Goal: Transaction & Acquisition: Purchase product/service

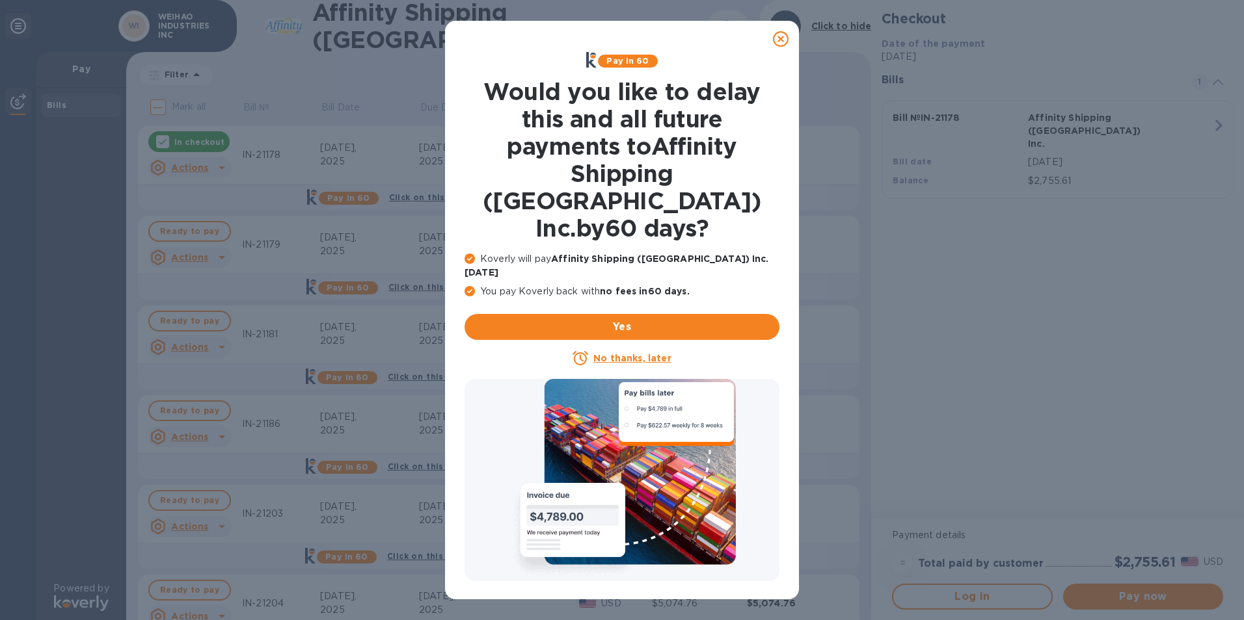
click at [775, 40] on icon at bounding box center [781, 39] width 16 height 16
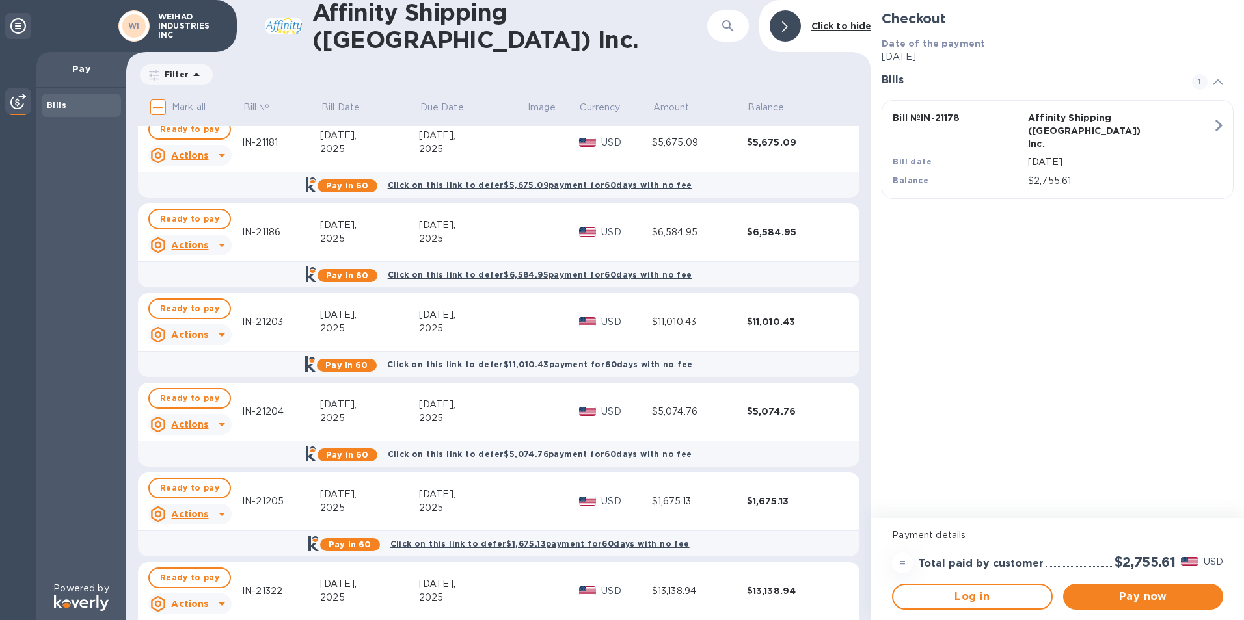
scroll to position [235, 0]
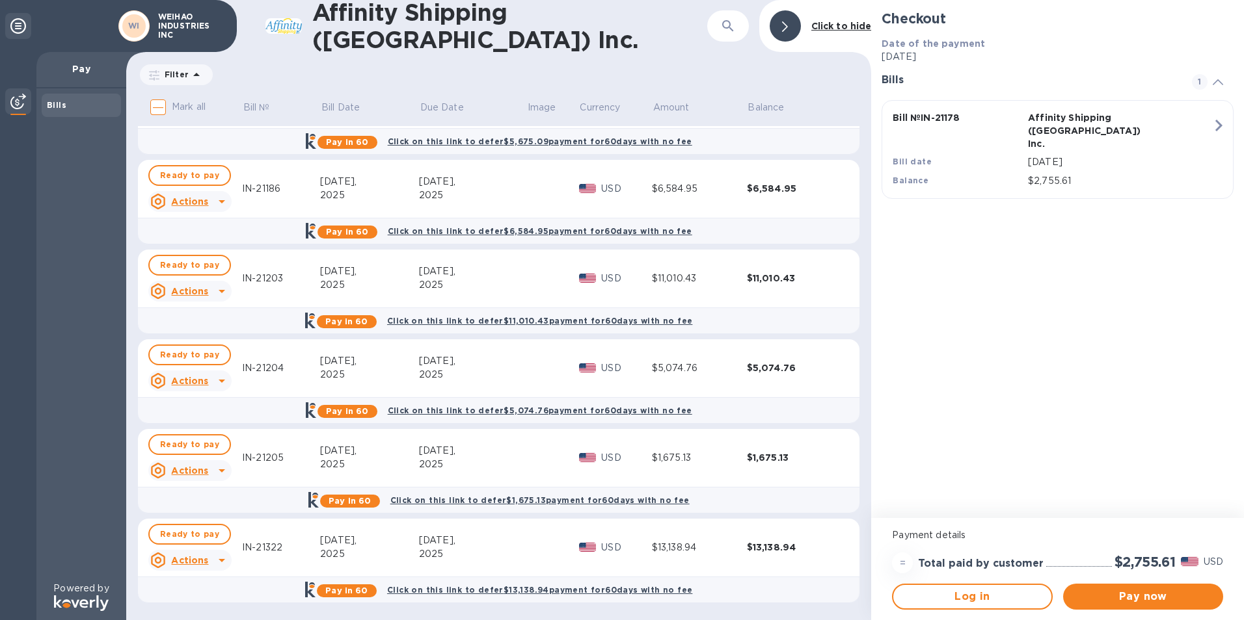
click at [206, 561] on u "Actions" at bounding box center [189, 560] width 37 height 10
click at [205, 536] on div at bounding box center [622, 310] width 1244 height 620
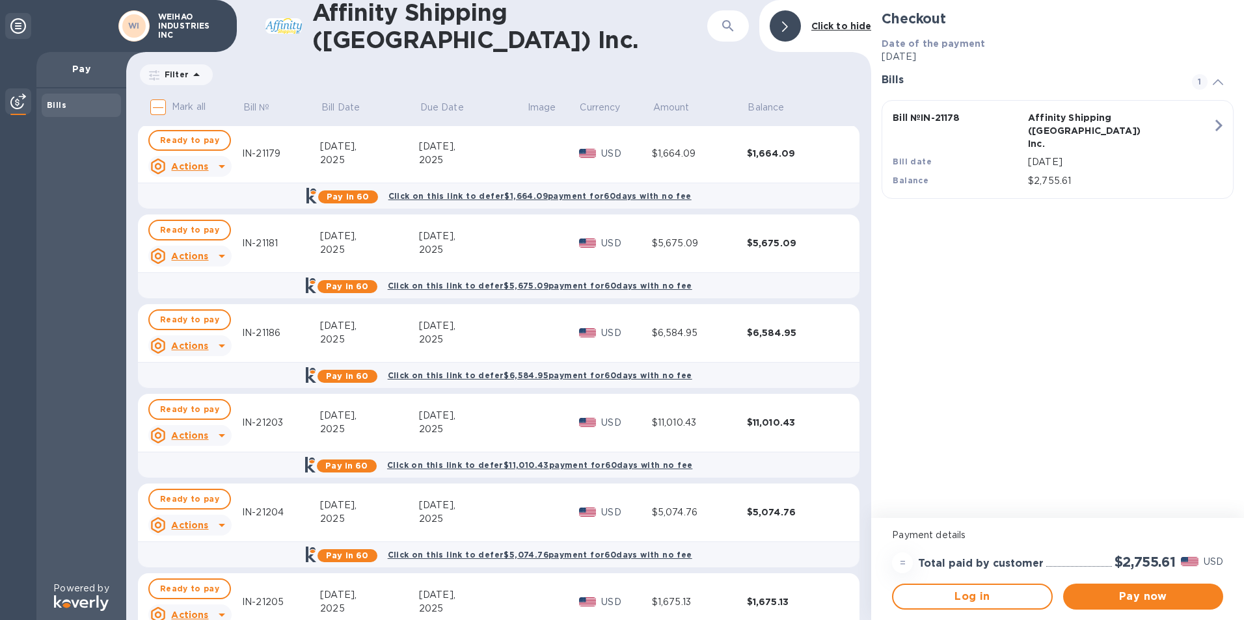
scroll to position [0, 0]
click at [157, 137] on div at bounding box center [162, 141] width 13 height 13
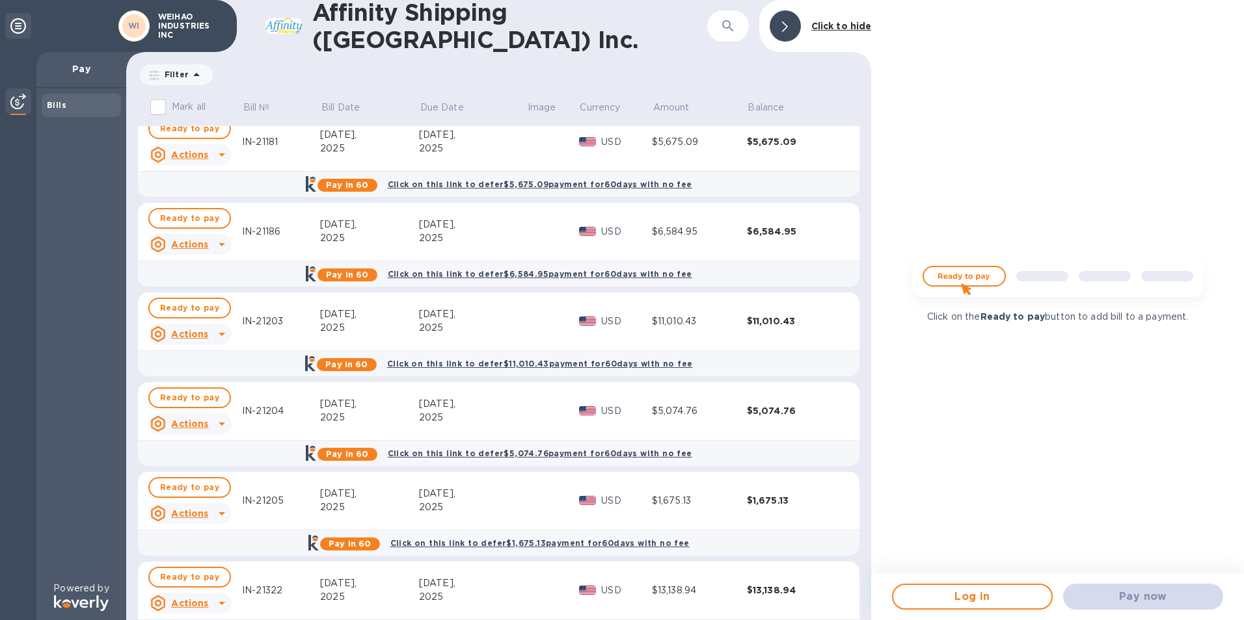
scroll to position [235, 0]
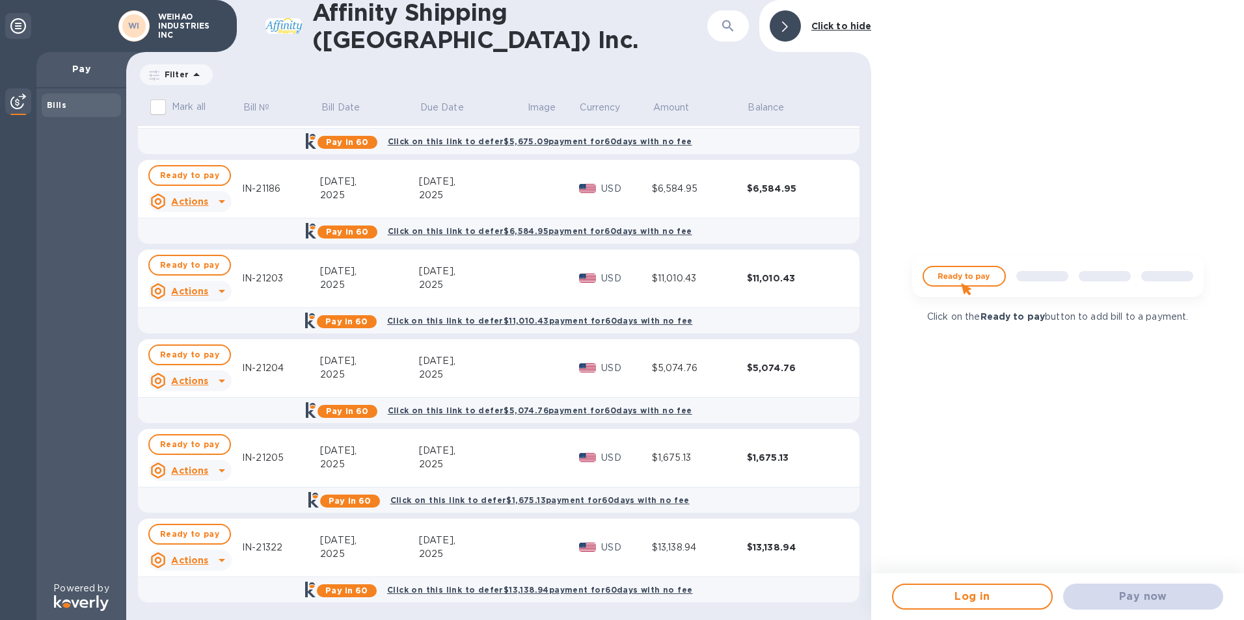
click at [217, 556] on icon at bounding box center [222, 561] width 16 height 16
click at [215, 539] on div at bounding box center [622, 310] width 1244 height 620
click at [209, 537] on span "Ready to pay" at bounding box center [189, 535] width 59 height 16
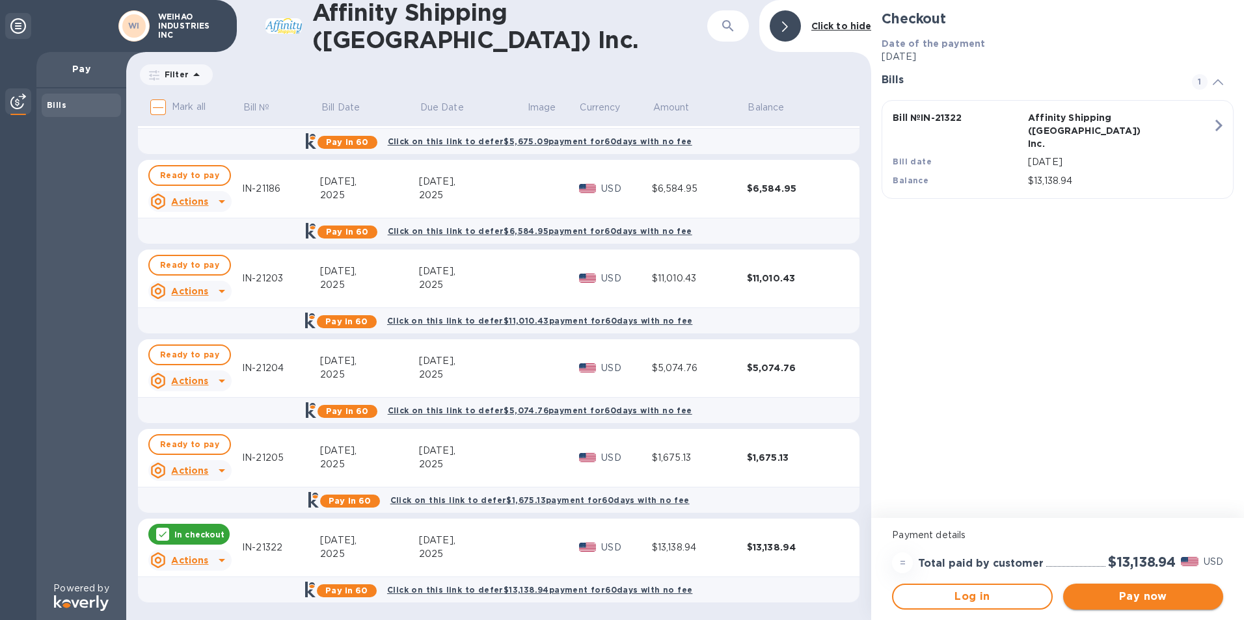
click at [1161, 600] on span "Pay now" at bounding box center [1142, 597] width 139 height 16
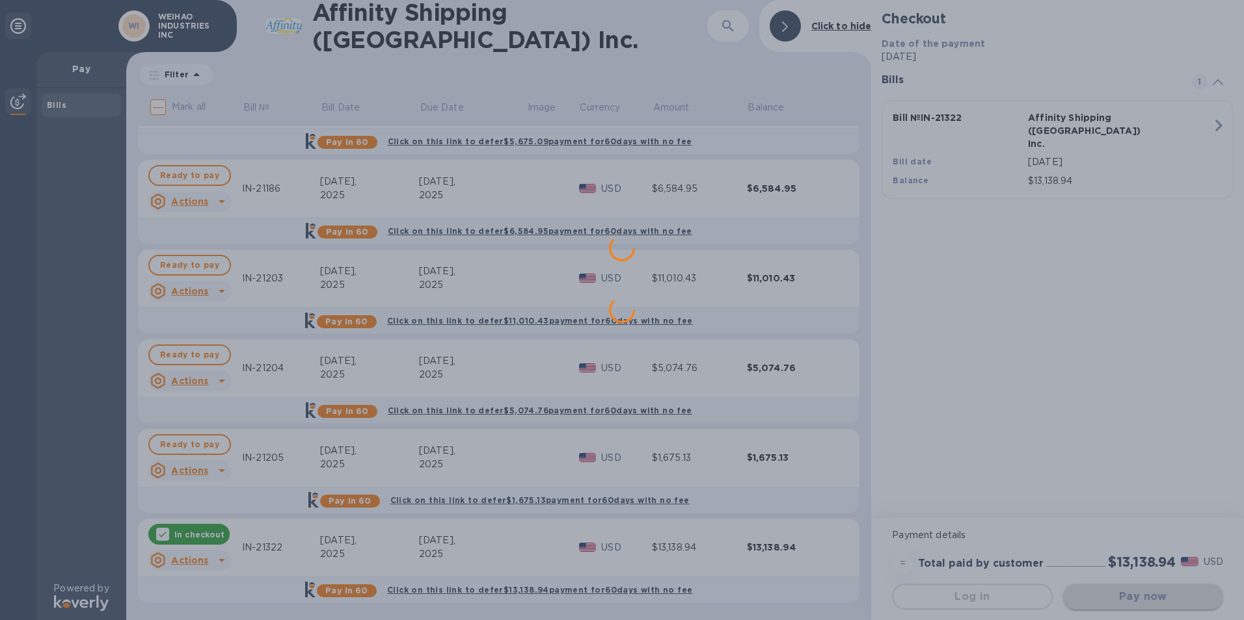
scroll to position [0, 0]
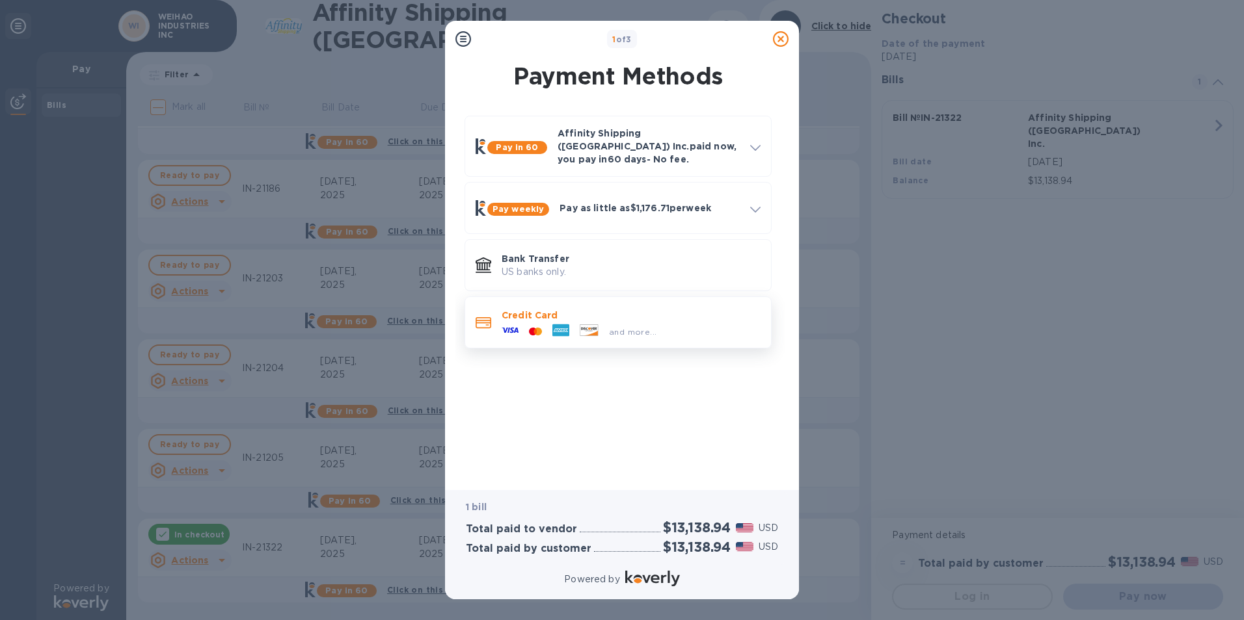
click at [624, 322] on div "and more..." at bounding box center [578, 332] width 165 height 20
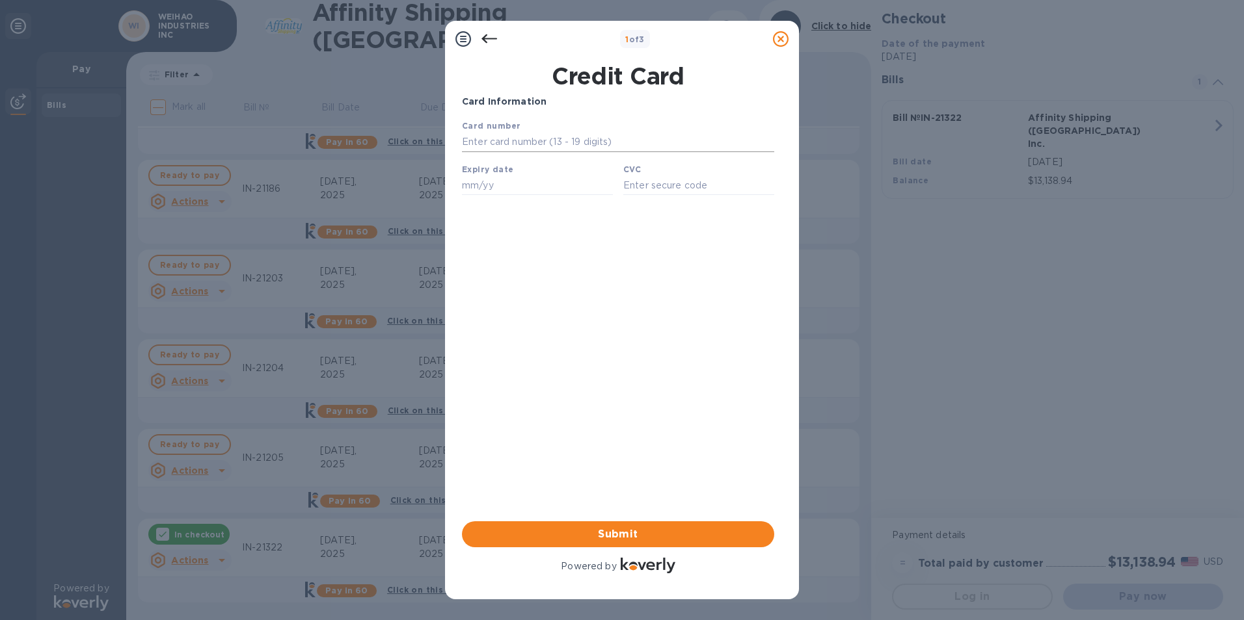
click at [526, 151] on input "text" at bounding box center [618, 143] width 312 height 20
type input "[CREDIT_CARD_NUMBER]"
type input "04/27"
type input "690"
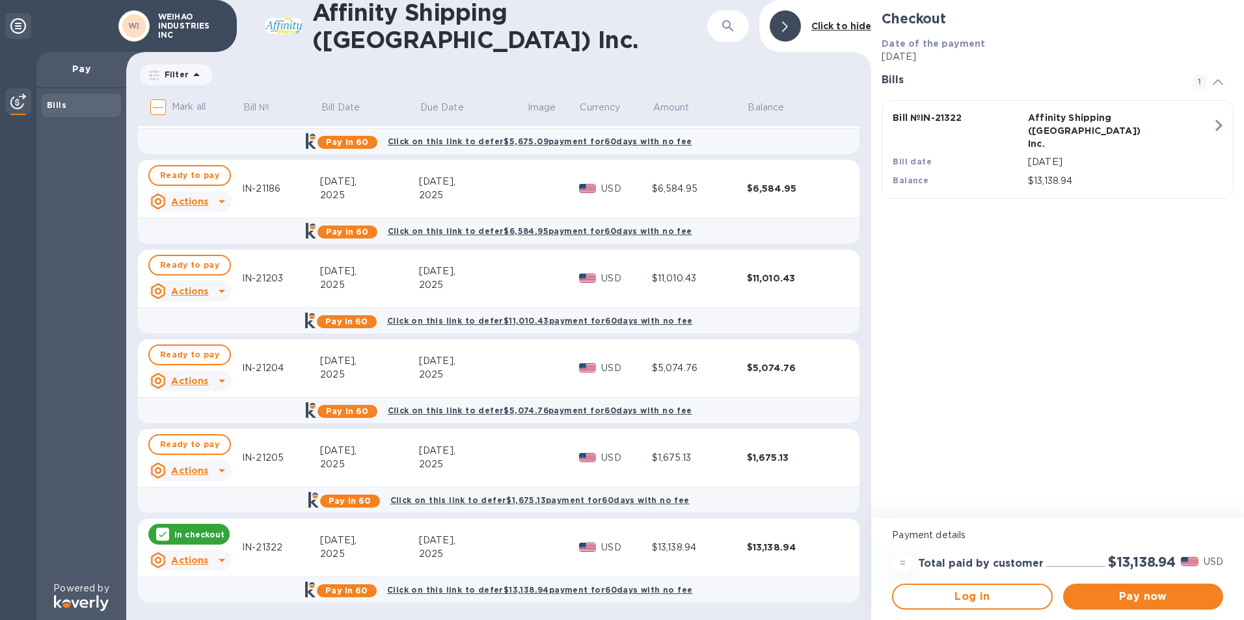
click at [637, 592] on b "Click on this link to defer $13,138.94 payment for 60 days with no fee" at bounding box center [539, 590] width 305 height 10
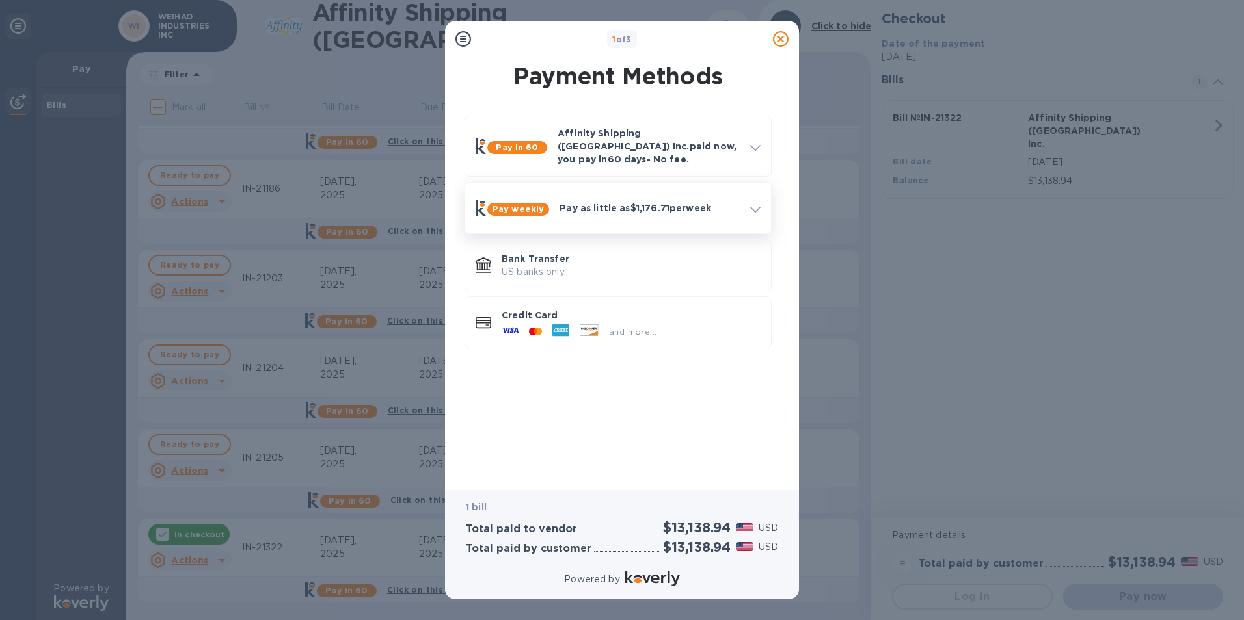
click at [732, 188] on div "Pay weekly Pay as little as $1,176.71 per week" at bounding box center [617, 208] width 295 height 40
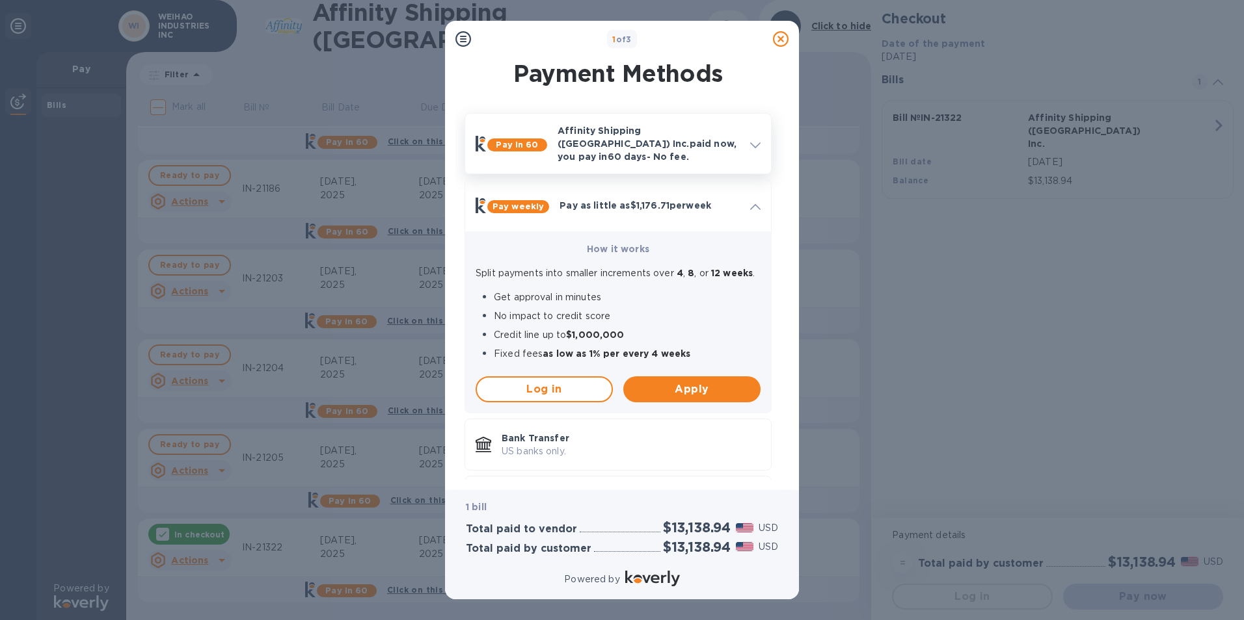
click at [722, 153] on div "Affinity Shipping ([GEOGRAPHIC_DATA]) Inc. paid now, you pay [DATE] - No fee." at bounding box center [648, 143] width 193 height 49
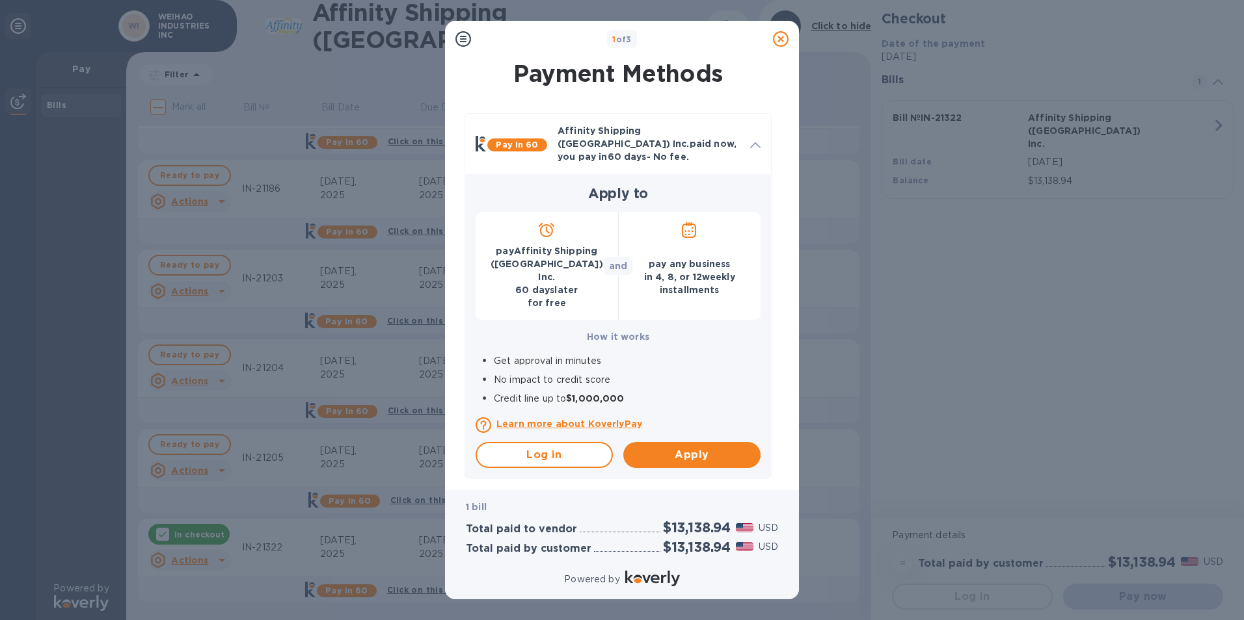
click at [544, 267] on p "pay Affinity Shipping ([GEOGRAPHIC_DATA]) Inc. [DATE] for free" at bounding box center [547, 277] width 122 height 65
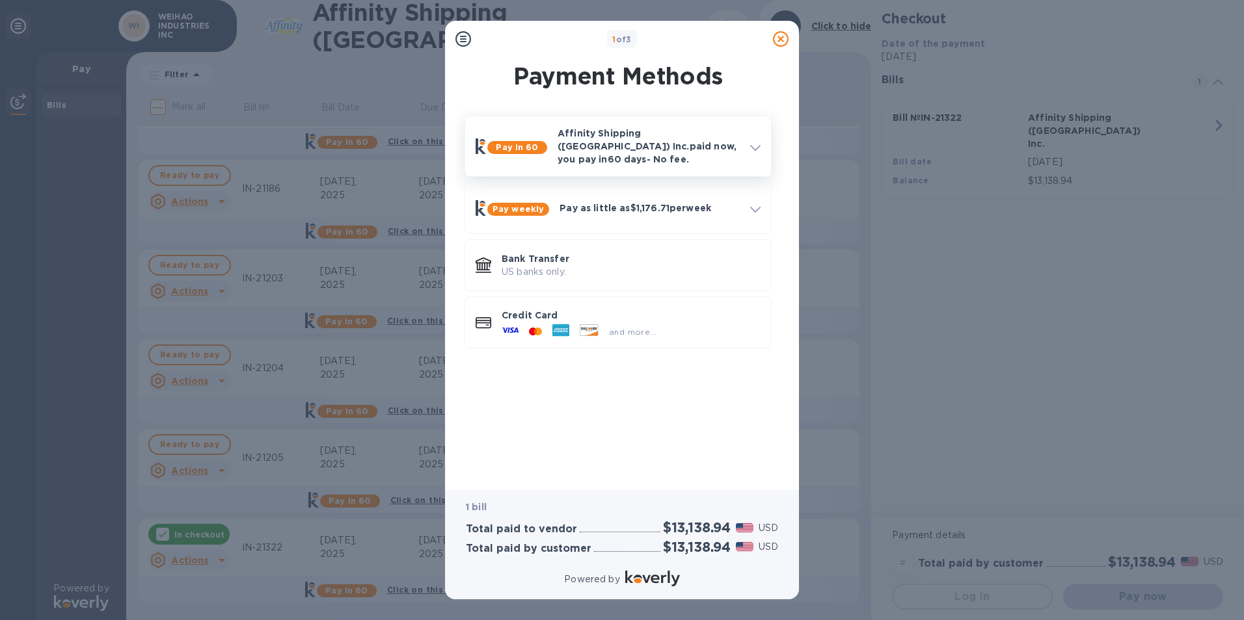
click at [615, 152] on p "Affinity Shipping ([GEOGRAPHIC_DATA]) Inc. paid now, you pay [DATE] - No fee." at bounding box center [648, 146] width 182 height 39
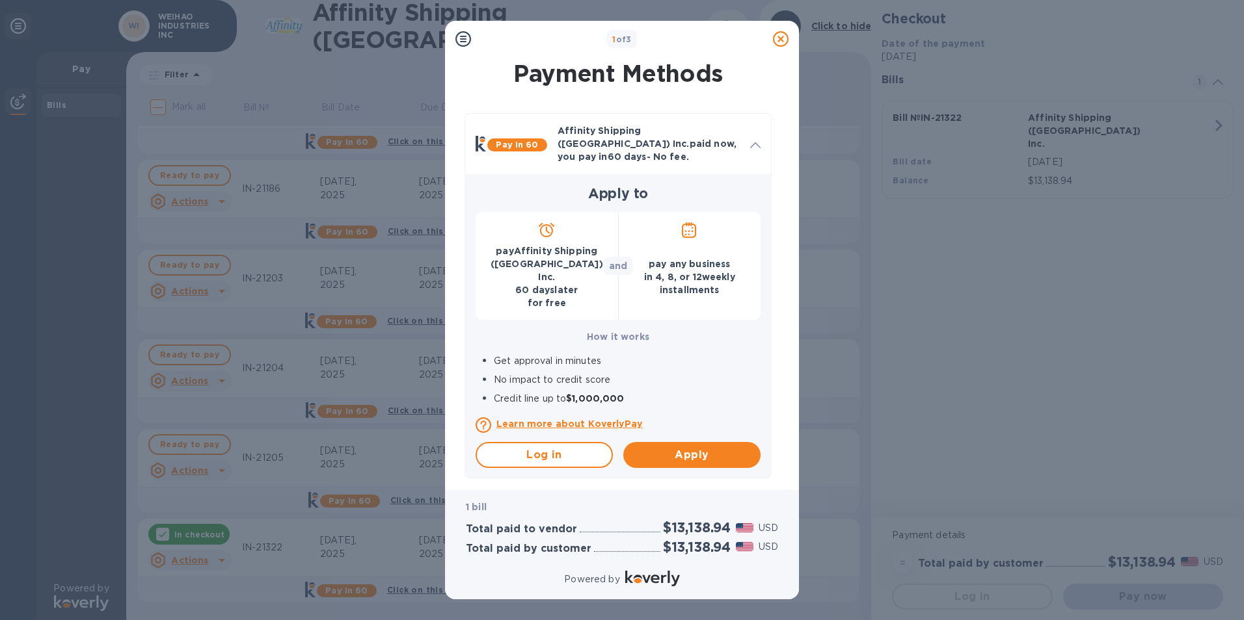
click at [573, 233] on div "pay Affinity Shipping ([GEOGRAPHIC_DATA]) Inc. [DATE] for free" at bounding box center [546, 266] width 142 height 108
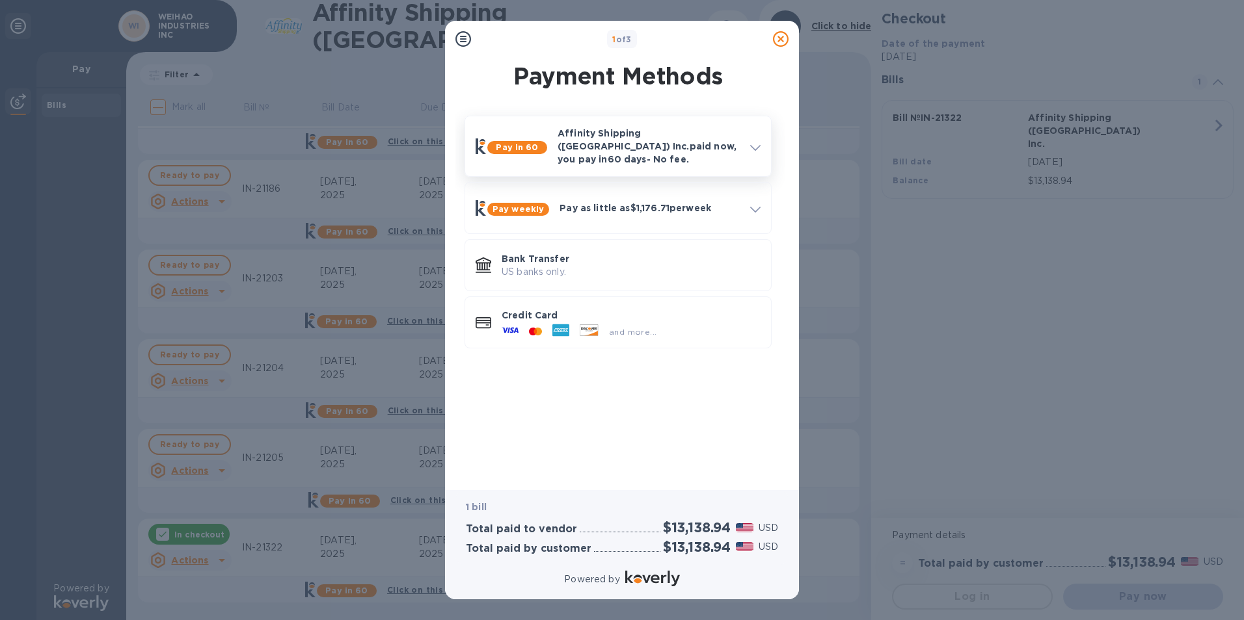
click at [626, 133] on p "Affinity Shipping ([GEOGRAPHIC_DATA]) Inc. paid now, you pay [DATE] - No fee." at bounding box center [648, 146] width 182 height 39
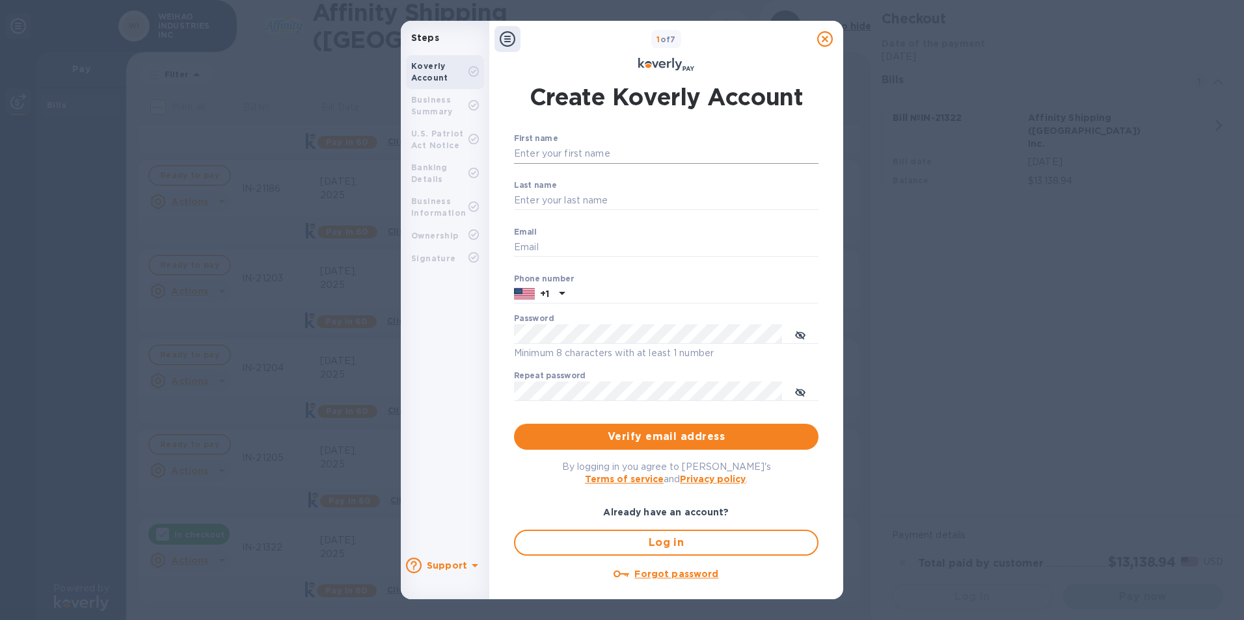
click at [646, 145] on input "First name" at bounding box center [666, 154] width 304 height 20
type input "Apres"
type input "Nail"
type input "[EMAIL_ADDRESS][DOMAIN_NAME]"
type input "Apres"
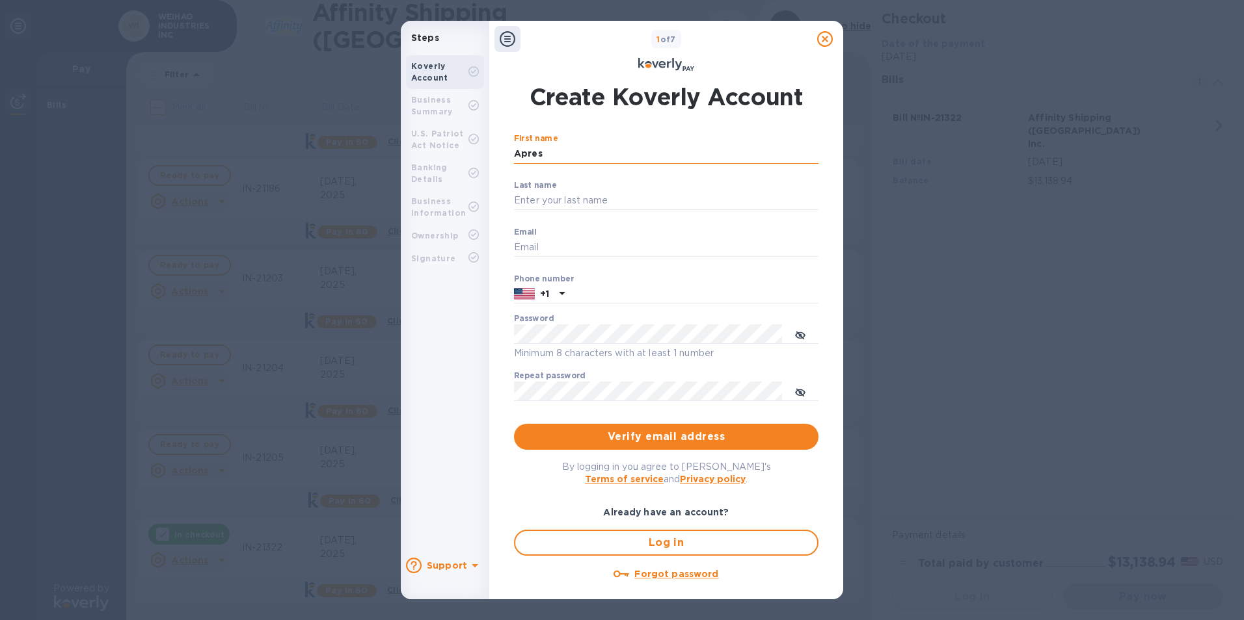
type input "Nail"
type input "[EMAIL_ADDRESS][DOMAIN_NAME]"
click at [690, 304] on input "text" at bounding box center [694, 295] width 248 height 20
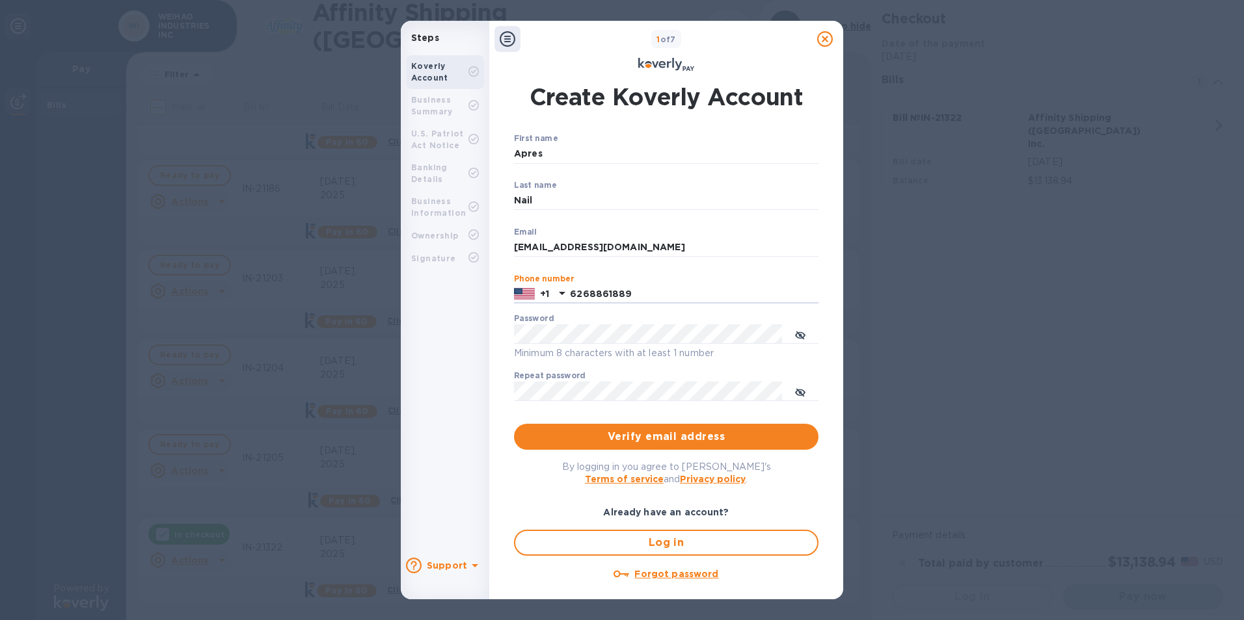
type input "6268861889"
drag, startPoint x: 616, startPoint y: 95, endPoint x: 695, endPoint y: 98, distance: 79.4
click at [695, 98] on h1 "Create Koverly Account" at bounding box center [666, 97] width 274 height 33
copy h1 "Koverly"
click at [801, 332] on icon "toggle password visibility" at bounding box center [800, 335] width 10 height 10
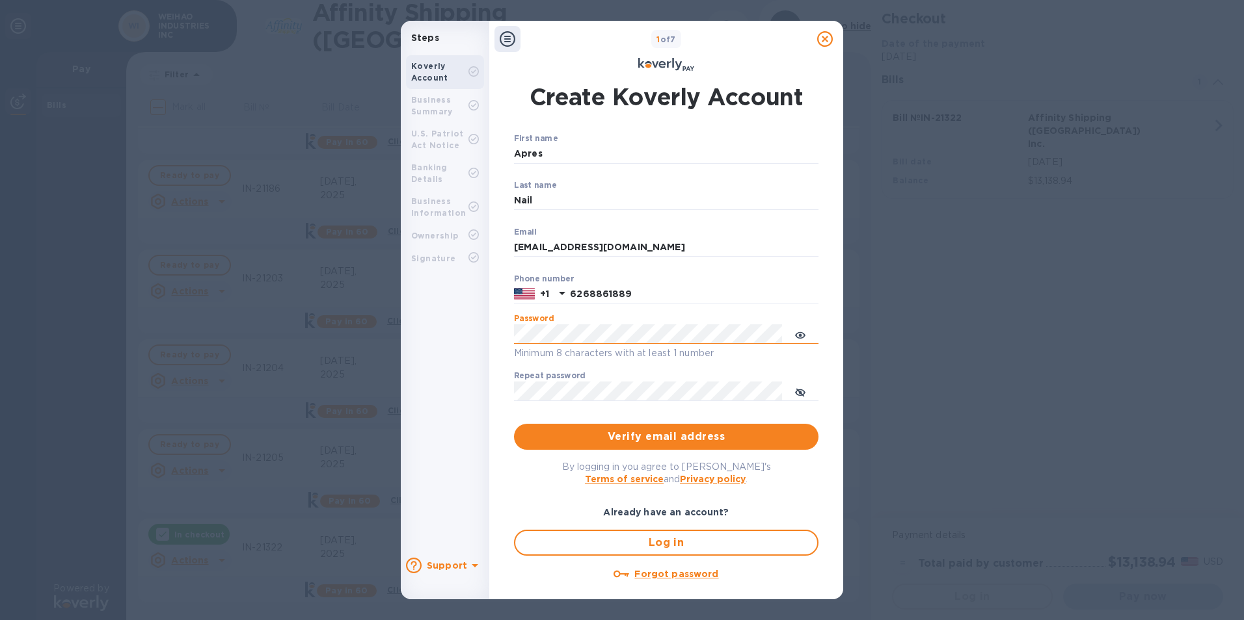
click at [437, 318] on div "Steps Koverly Account Business Summary U.S. Patriot Act Notice Banking Details …" at bounding box center [622, 310] width 442 height 579
click at [685, 437] on span "Verify email address" at bounding box center [666, 437] width 284 height 16
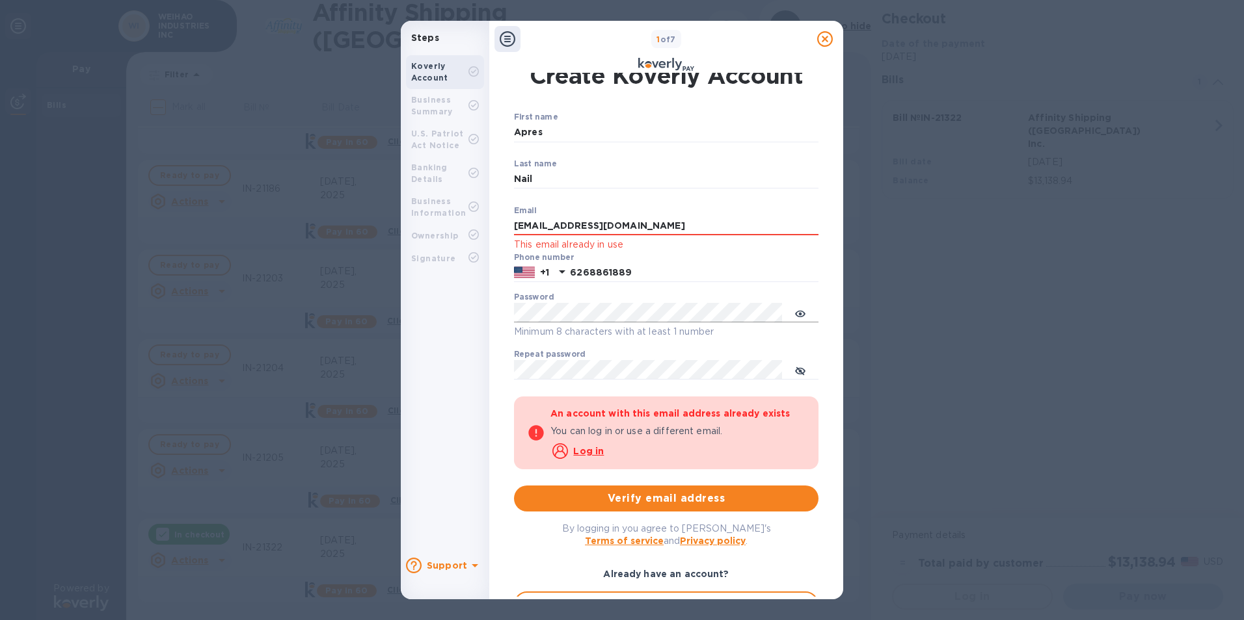
scroll to position [87, 0]
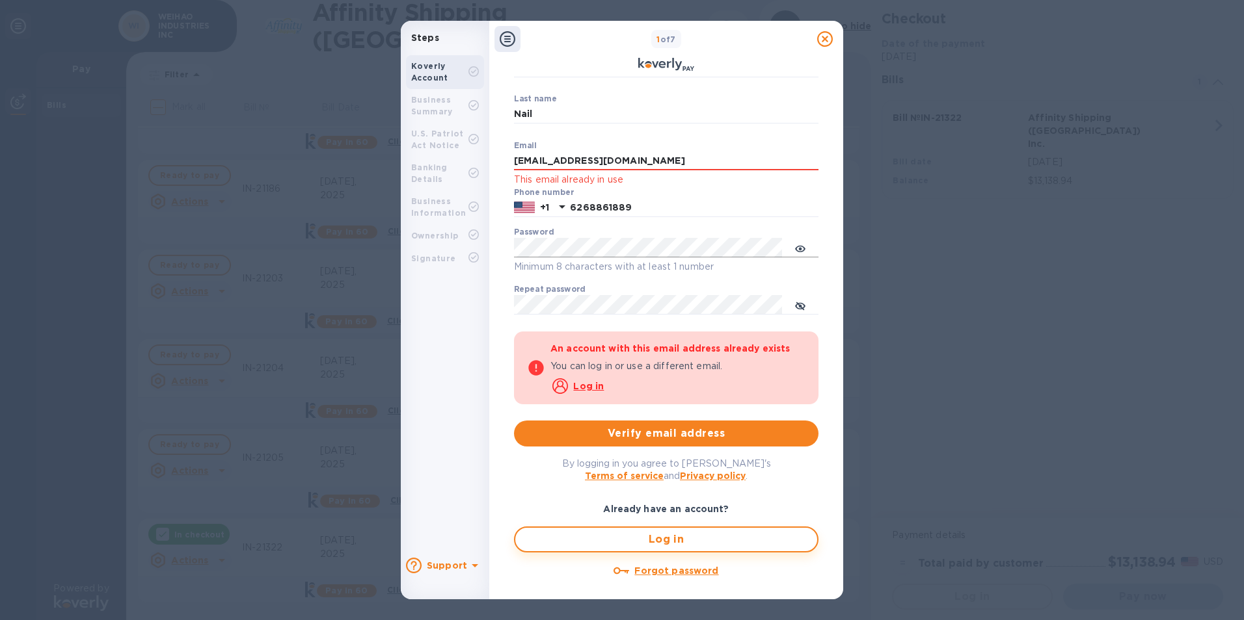
click at [687, 550] on button "Log in" at bounding box center [666, 540] width 304 height 26
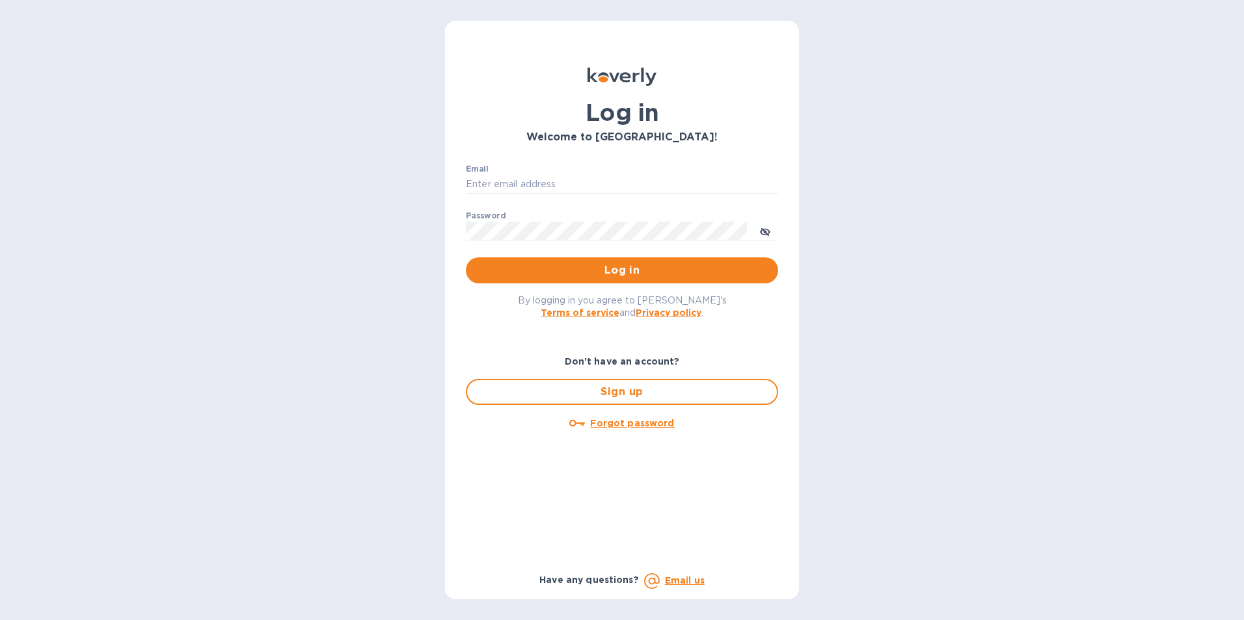
click at [1065, 354] on div "Log in Welcome to [GEOGRAPHIC_DATA]! Email ​ Password ​ Log in By logging in yo…" at bounding box center [622, 310] width 1244 height 620
click at [579, 184] on input "Email" at bounding box center [622, 185] width 312 height 20
type input "[EMAIL_ADDRESS][DOMAIN_NAME]"
click at [636, 423] on u "Forgot password" at bounding box center [632, 423] width 84 height 10
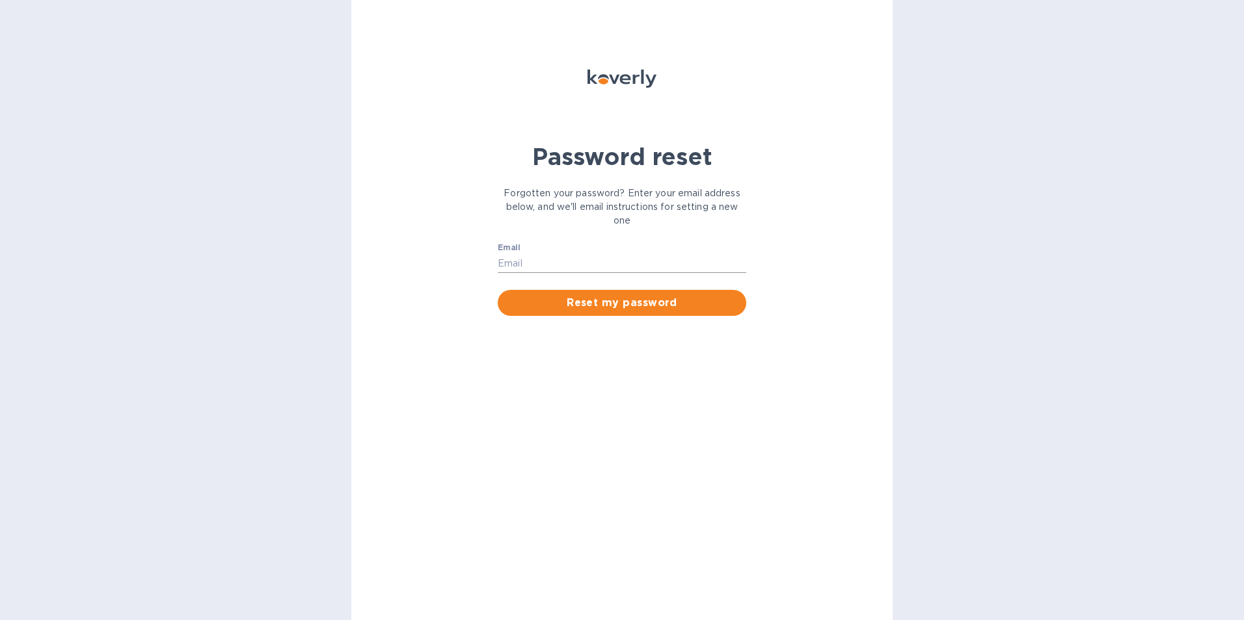
click at [581, 265] on input "Email" at bounding box center [622, 264] width 248 height 20
type input "[EMAIL_ADDRESS][DOMAIN_NAME]"
click at [599, 297] on span "Reset my password" at bounding box center [622, 303] width 228 height 16
